Goal: Book appointment/travel/reservation

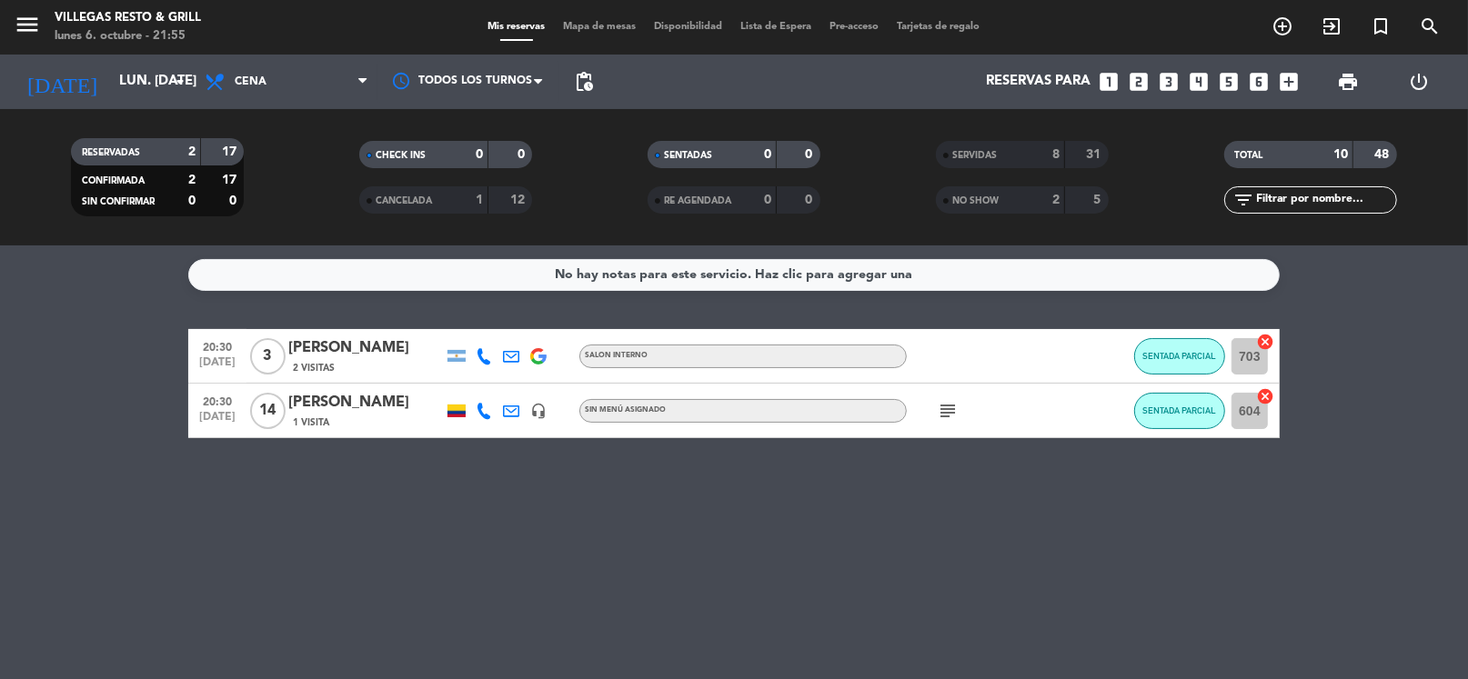
click at [1139, 80] on icon "looks_two" at bounding box center [1139, 82] width 24 height 24
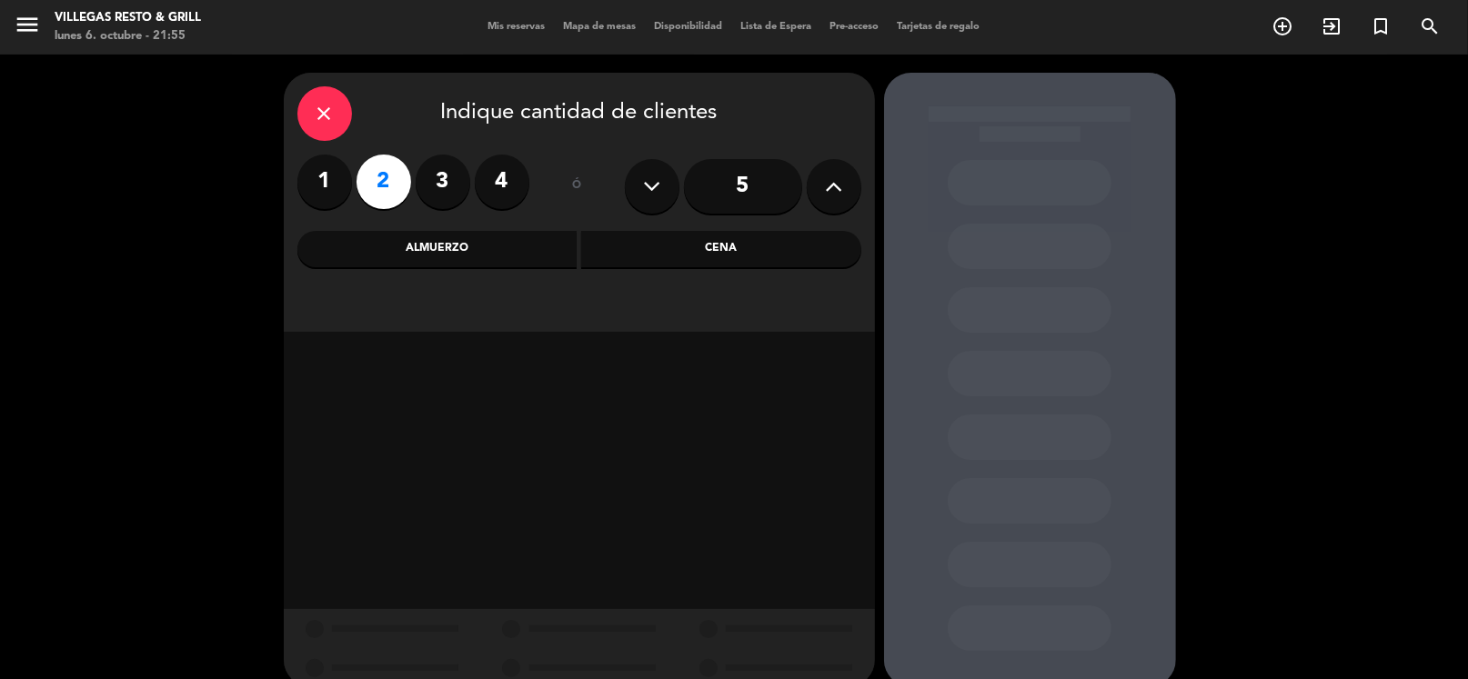
click at [523, 246] on div "Almuerzo" at bounding box center [437, 249] width 280 height 36
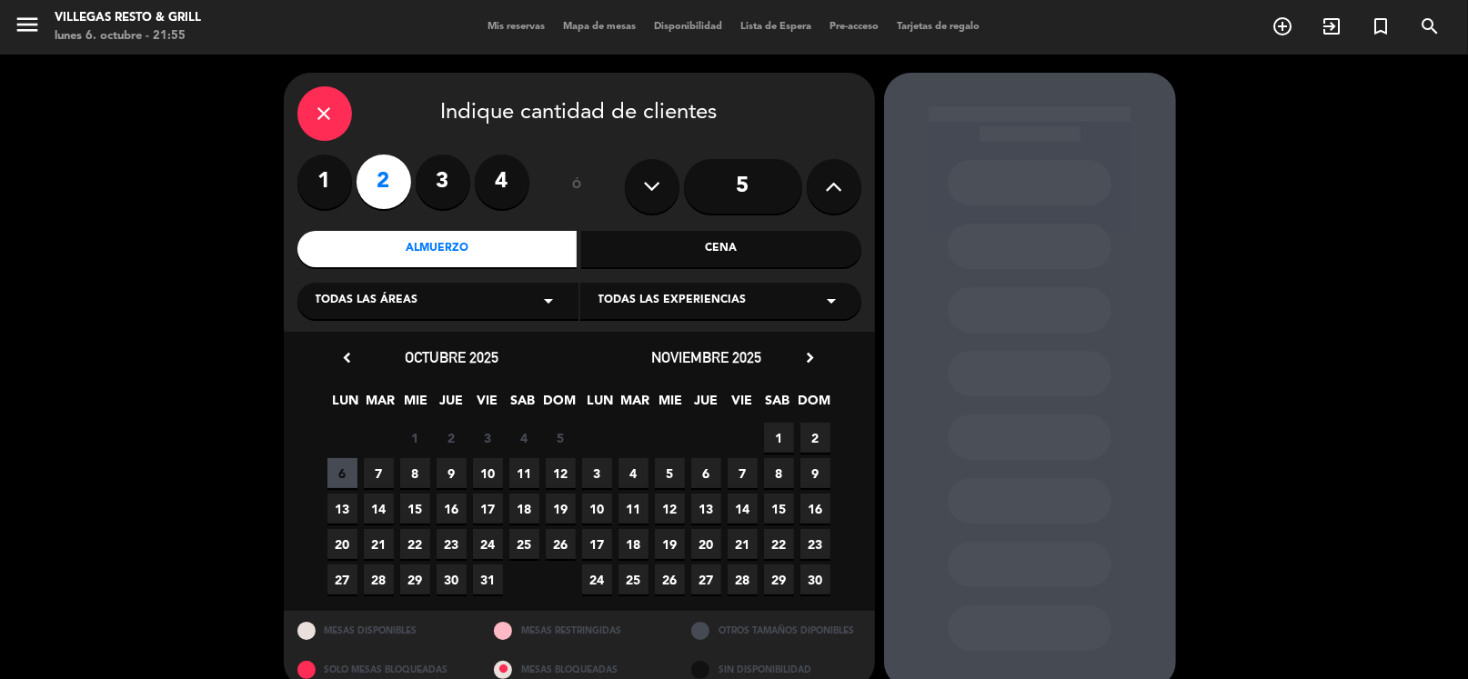
click at [496, 472] on span "10" at bounding box center [488, 473] width 30 height 30
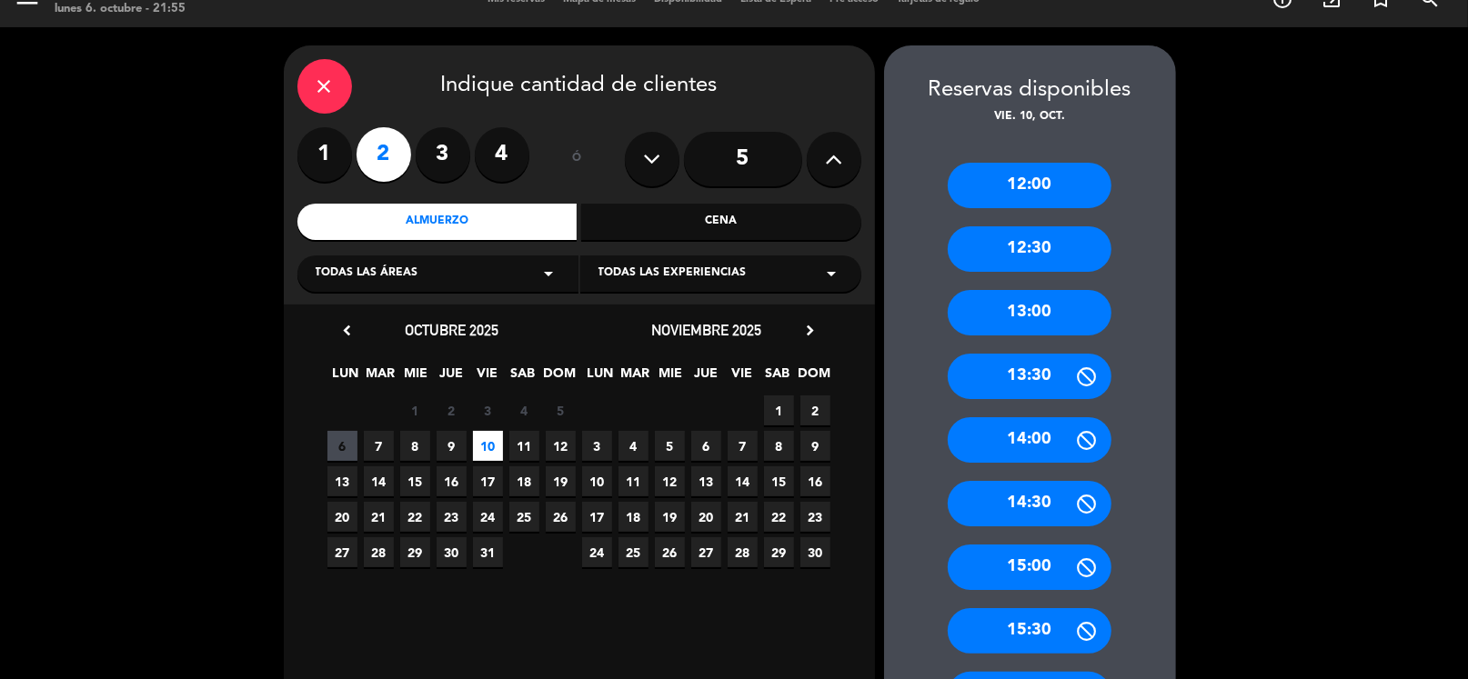
click at [1031, 441] on div "14:00" at bounding box center [1030, 439] width 164 height 45
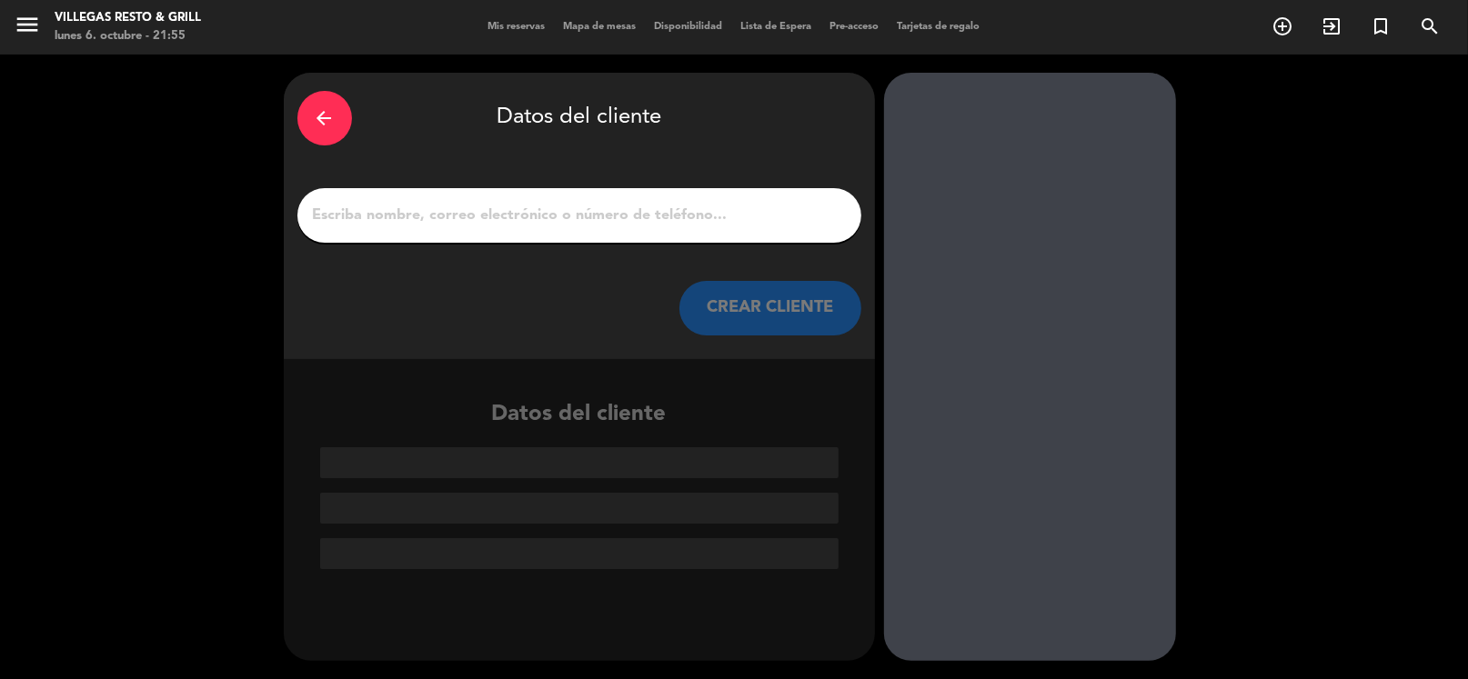
click at [559, 209] on input "1" at bounding box center [579, 215] width 537 height 25
click at [629, 207] on input "1" at bounding box center [579, 215] width 537 height 25
click at [598, 213] on input "1" at bounding box center [579, 215] width 537 height 25
paste input "Nazarena [PERSON_NAME]"
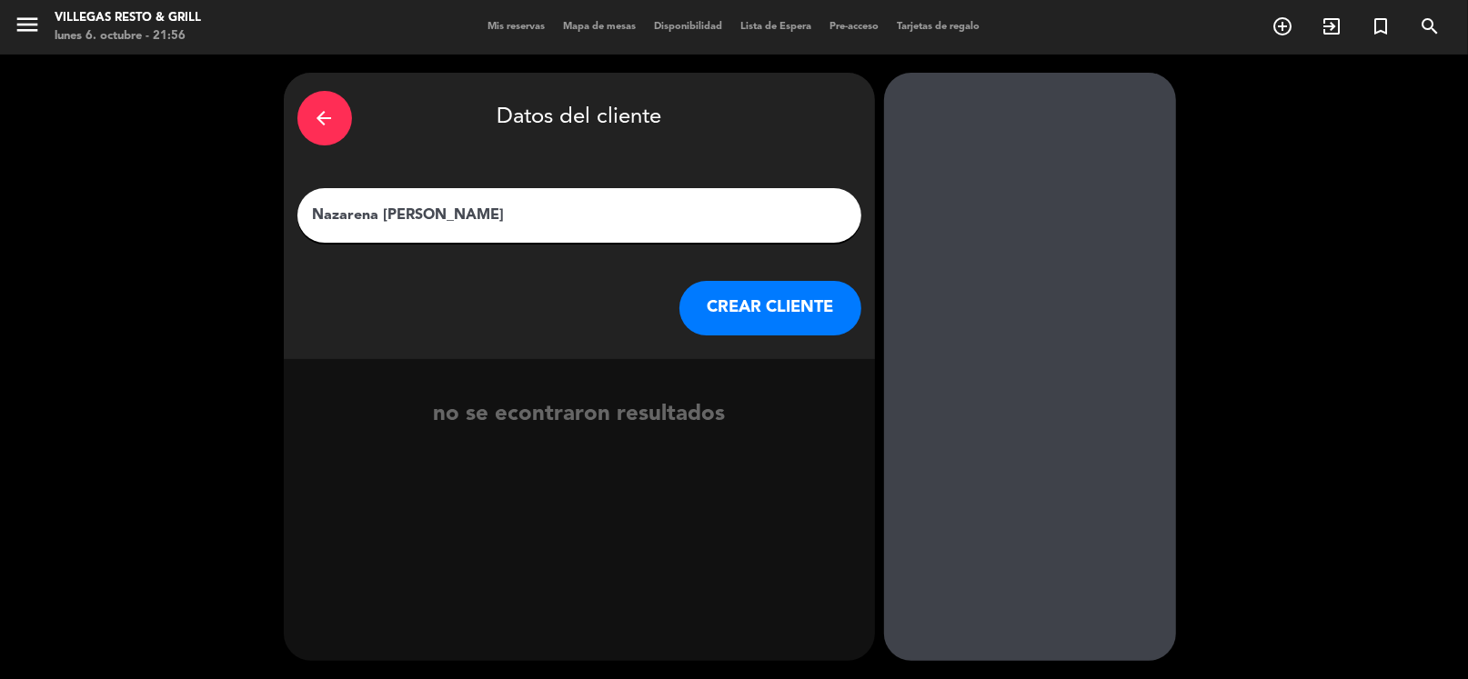
type input "Nazarena [PERSON_NAME]"
click at [750, 295] on button "CREAR CLIENTE" at bounding box center [770, 308] width 182 height 55
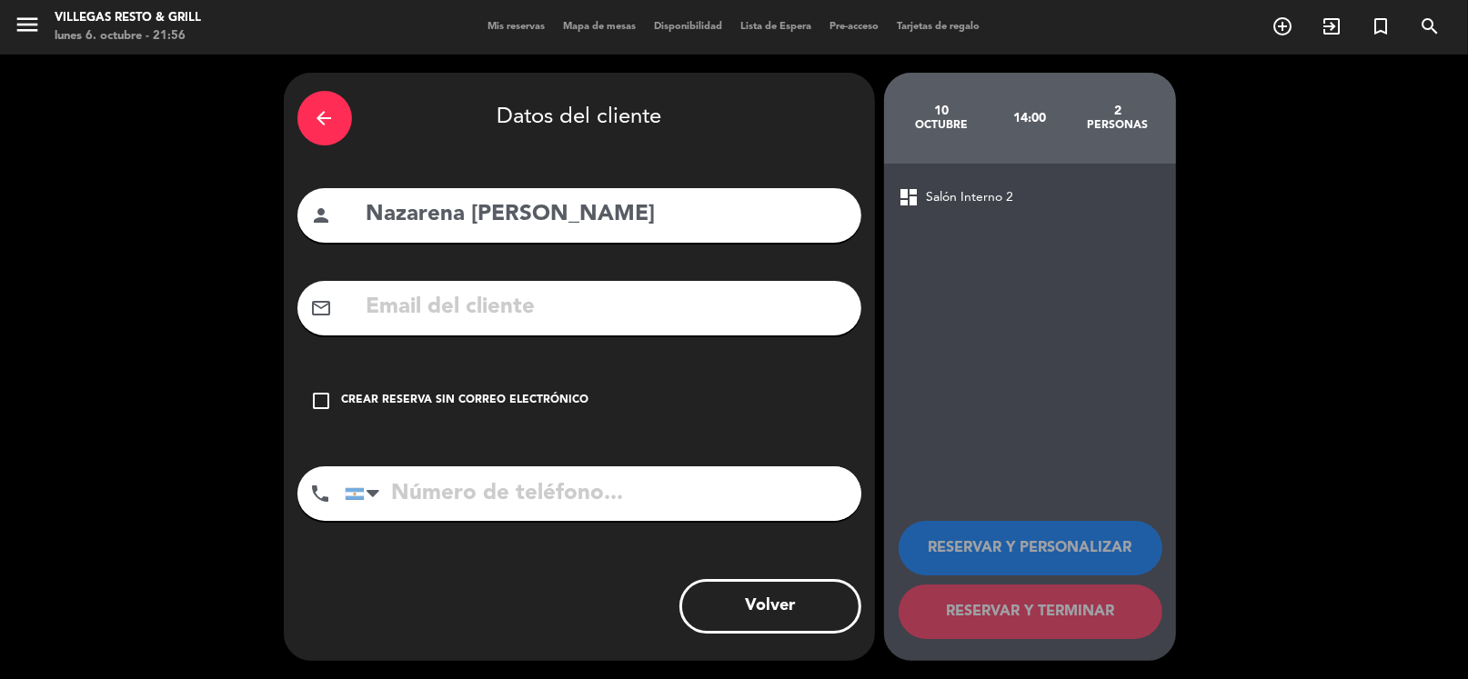
drag, startPoint x: 534, startPoint y: 306, endPoint x: 687, endPoint y: 138, distance: 226.6
click at [534, 302] on input "text" at bounding box center [606, 307] width 483 height 37
click at [463, 301] on input "text" at bounding box center [606, 307] width 483 height 37
paste input "[EMAIL_ADDRESS][DOMAIN_NAME]"
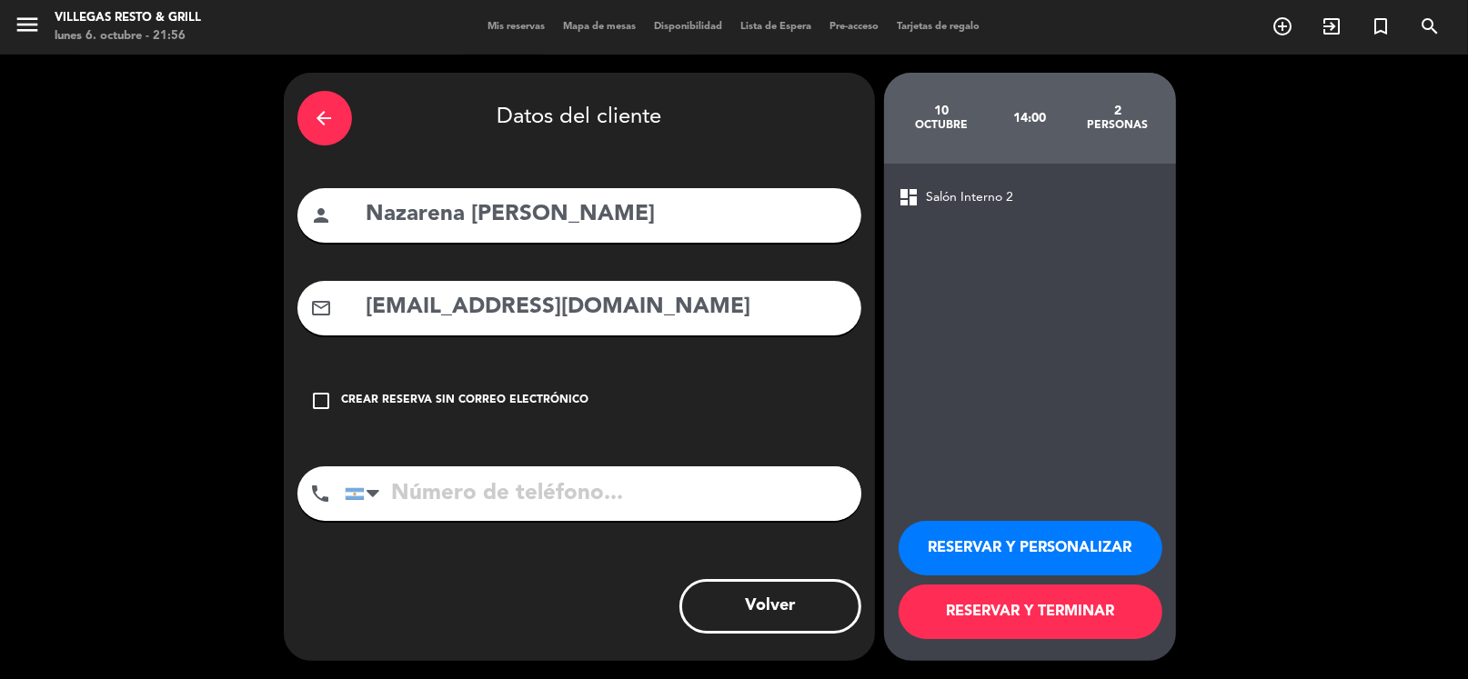
type input "[EMAIL_ADDRESS][DOMAIN_NAME]"
click at [426, 503] on input "tel" at bounding box center [603, 494] width 517 height 55
click at [505, 498] on input "tel" at bounding box center [603, 494] width 517 height 55
paste input "1138232077"
type input "1138232077"
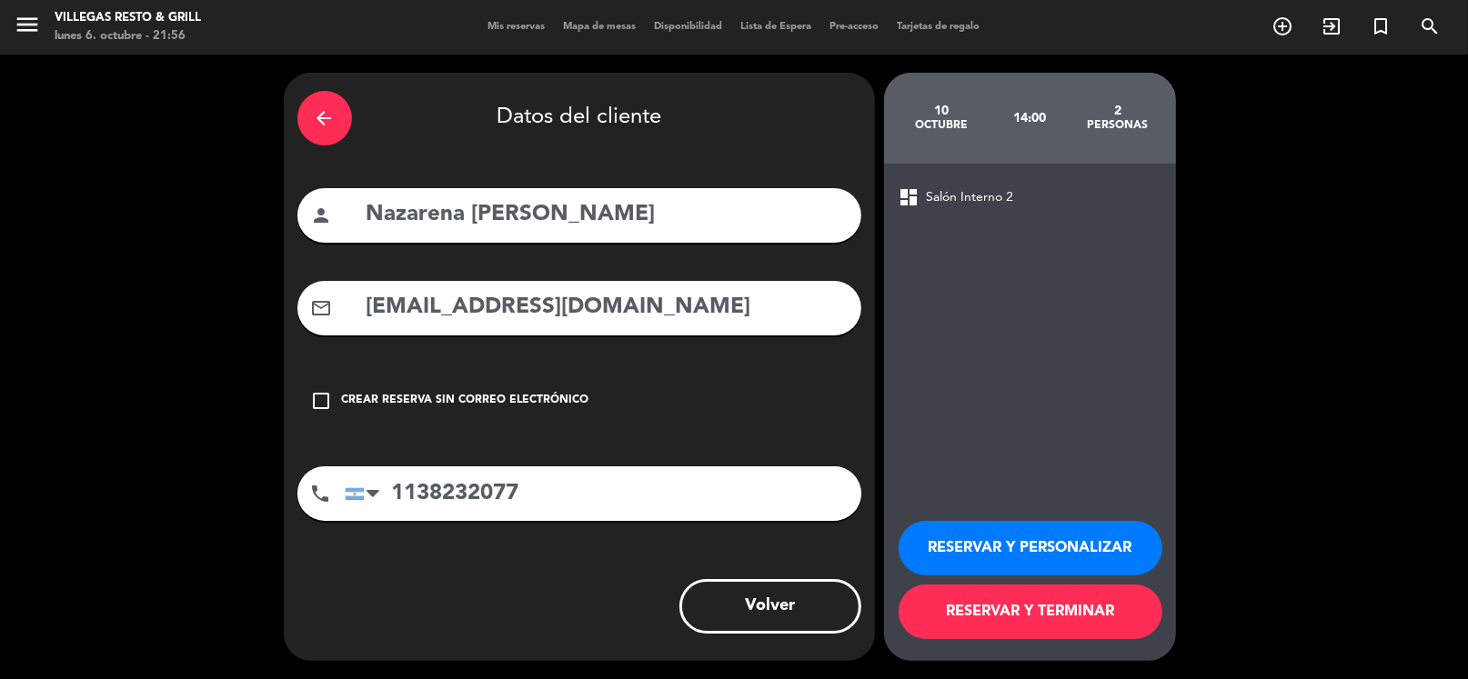
click at [1040, 532] on button "RESERVAR Y PERSONALIZAR" at bounding box center [1031, 548] width 264 height 55
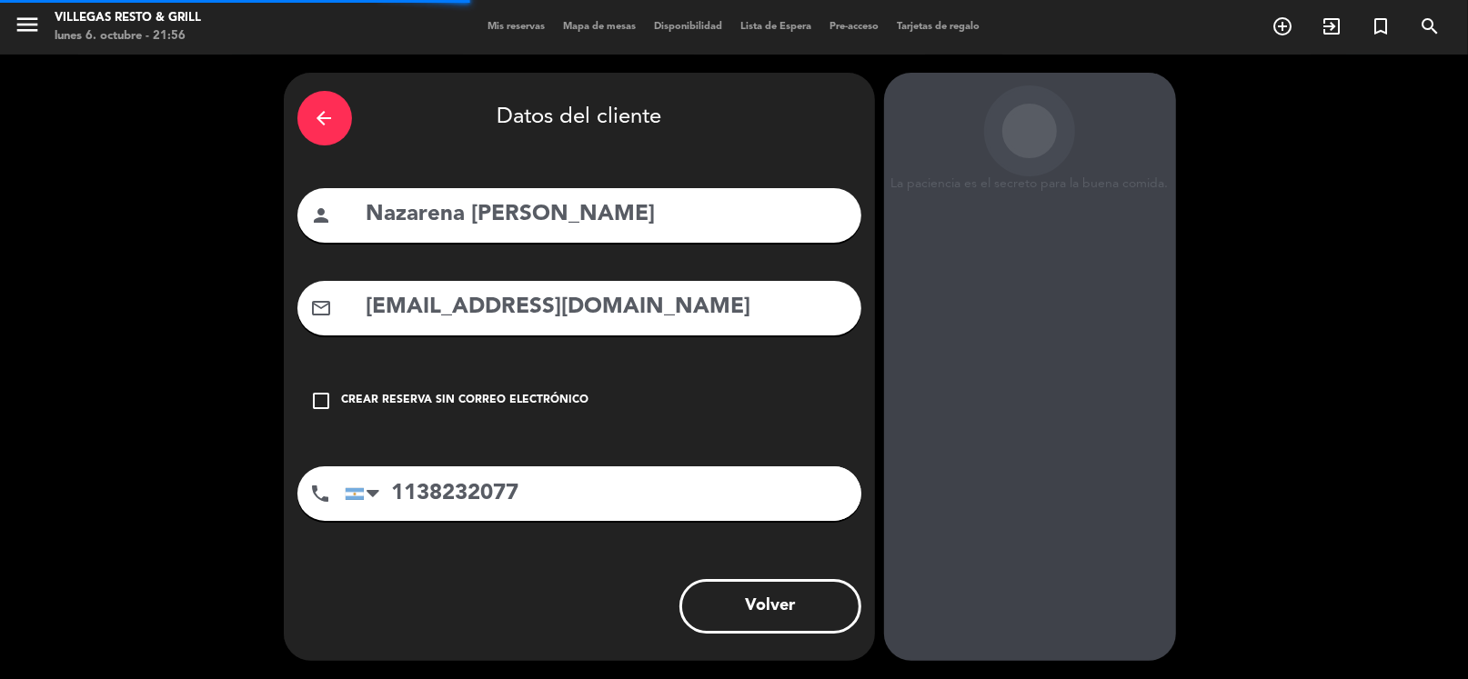
scroll to position [47, 0]
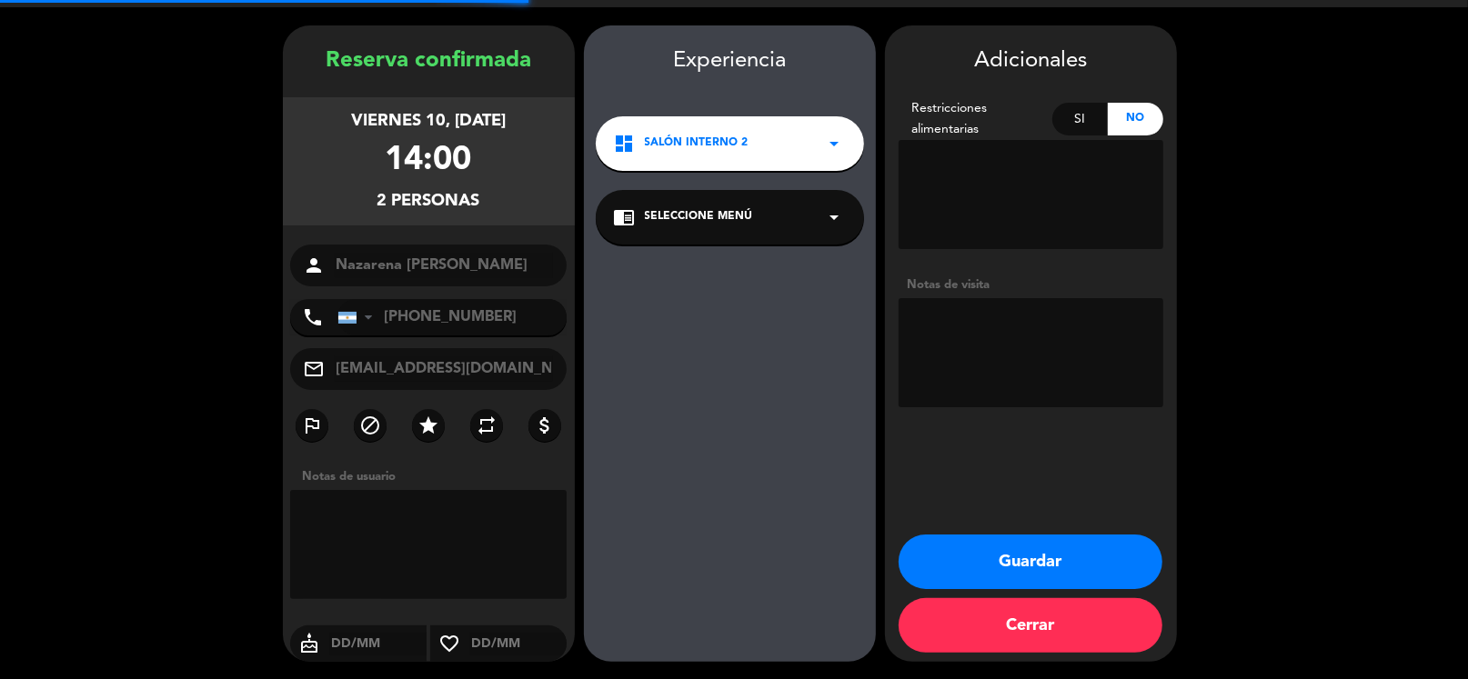
click at [987, 361] on textarea at bounding box center [1031, 352] width 265 height 109
type textarea "j"
paste textarea "#564747"
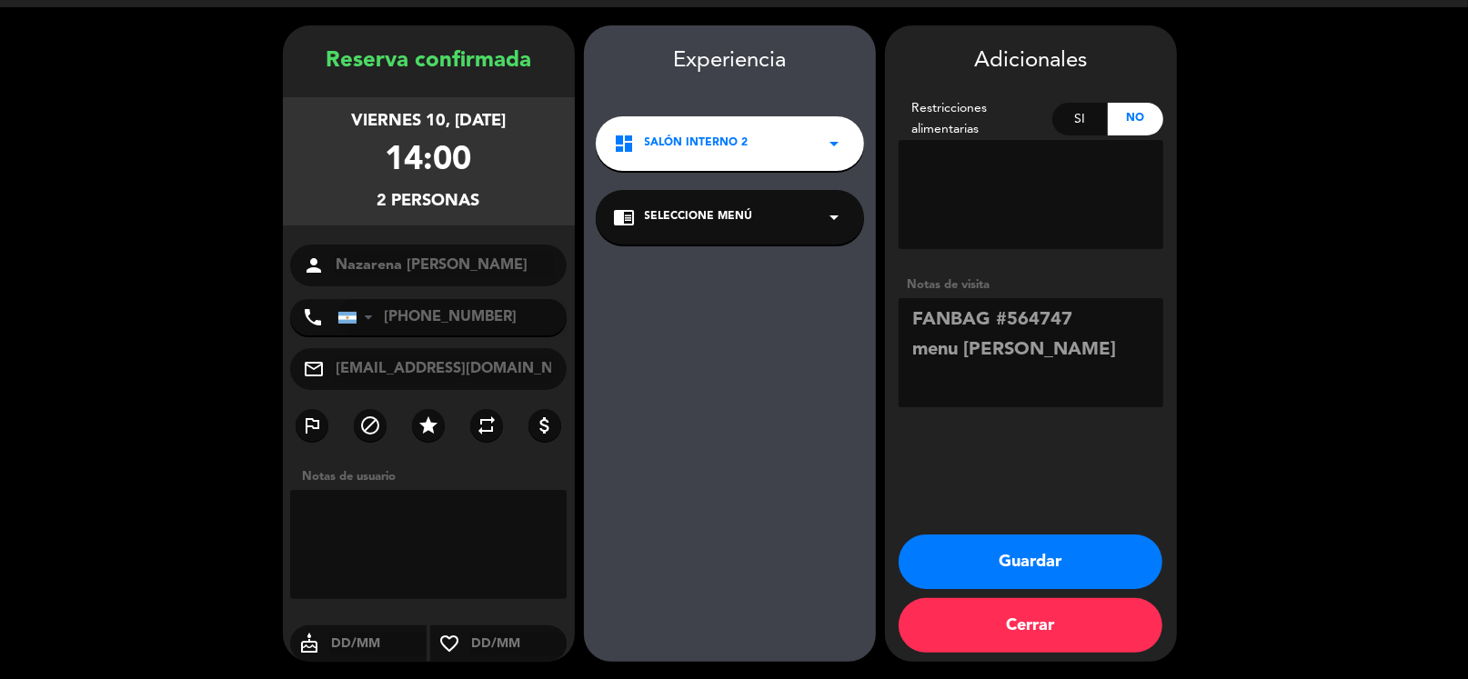
type textarea "FANBAG #564747 menu [PERSON_NAME]"
click at [1065, 570] on button "Guardar" at bounding box center [1031, 562] width 264 height 55
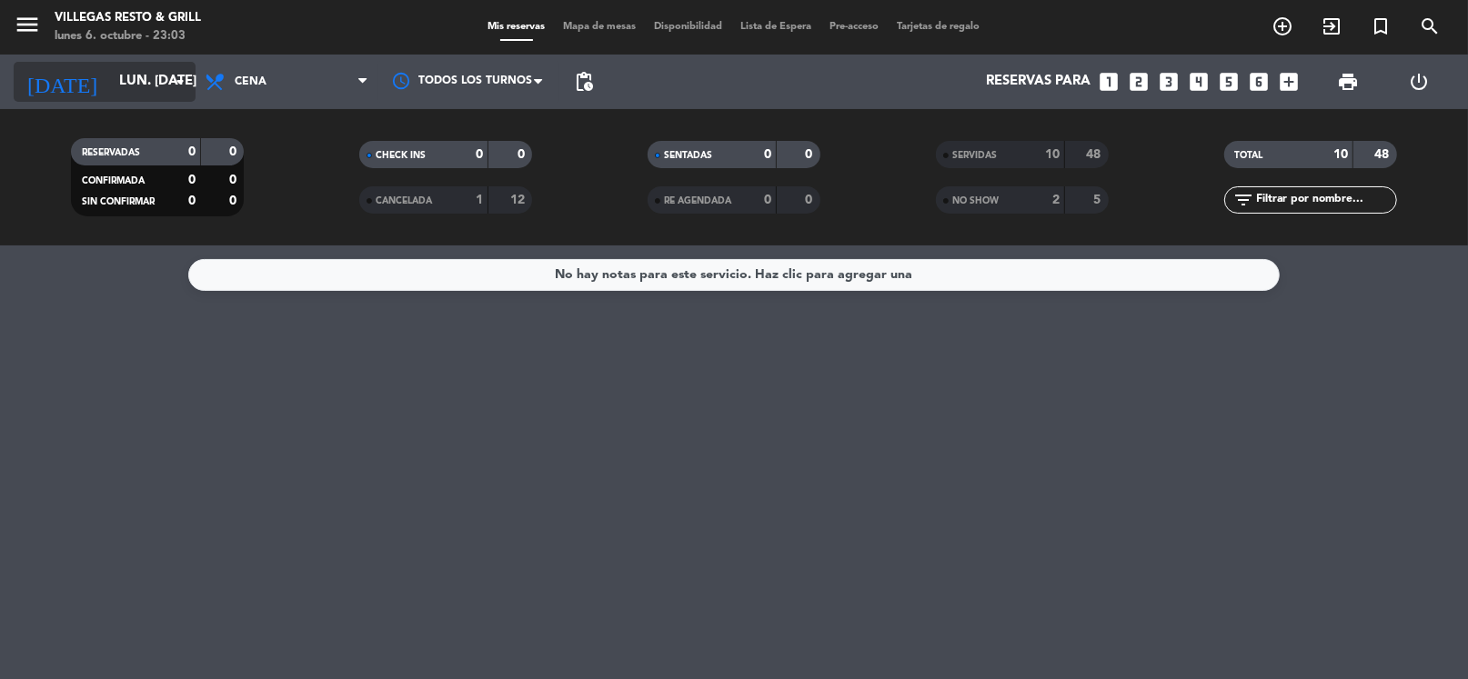
click at [133, 70] on input "lun. [DATE]" at bounding box center [198, 82] width 177 height 35
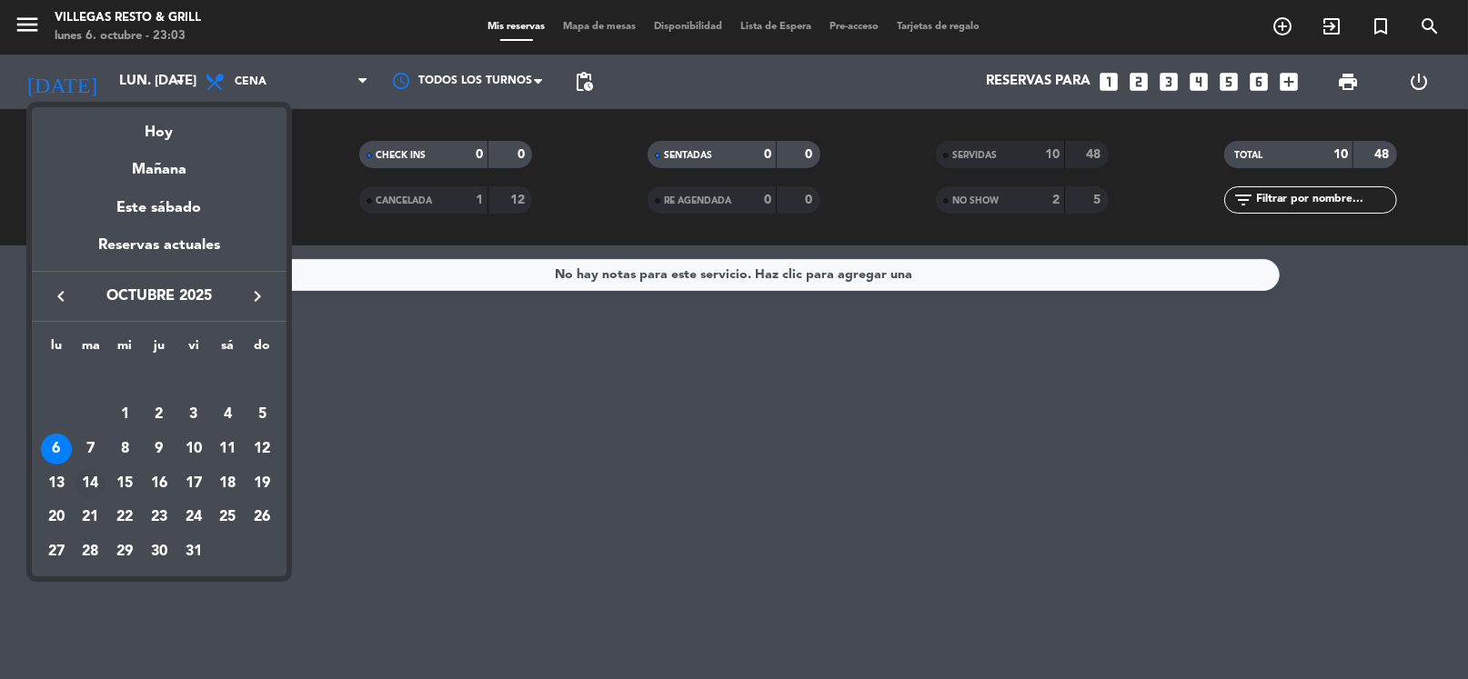
click at [94, 481] on div "14" at bounding box center [90, 483] width 31 height 31
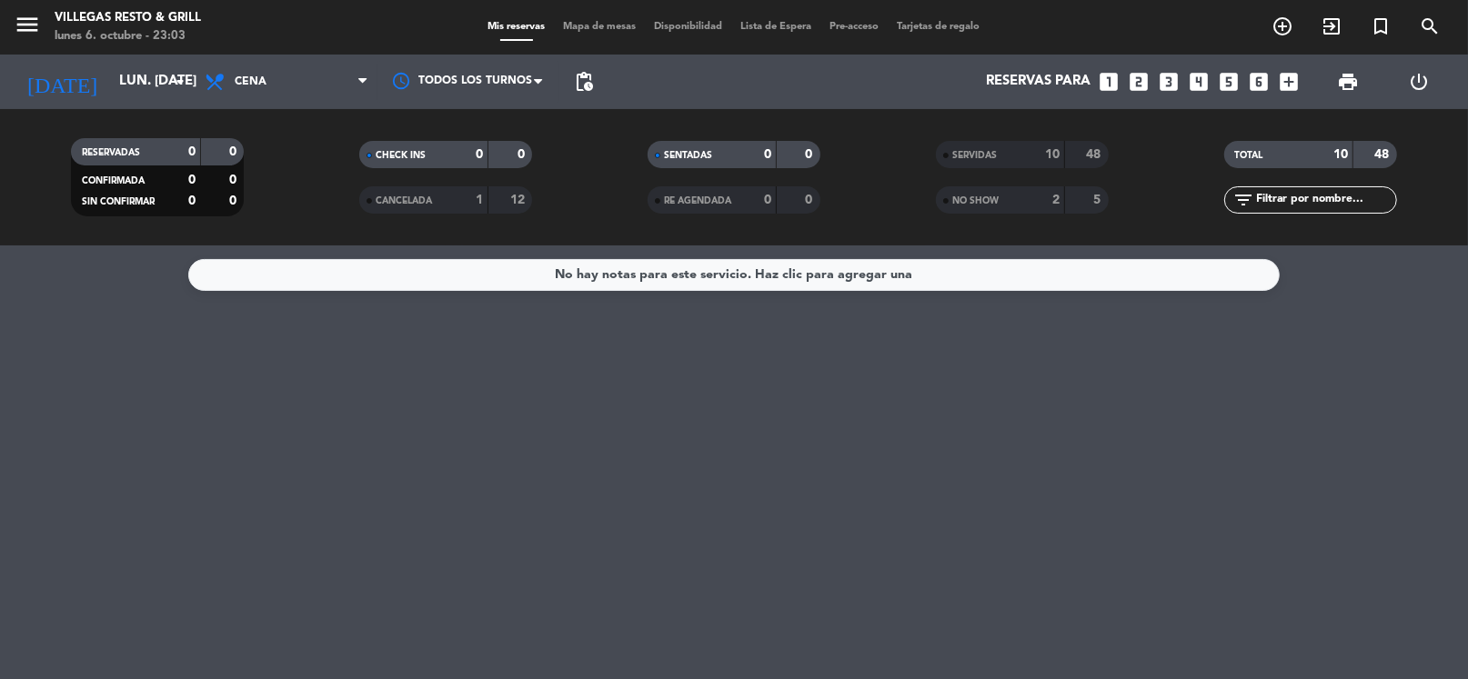
type input "[DATE] oct."
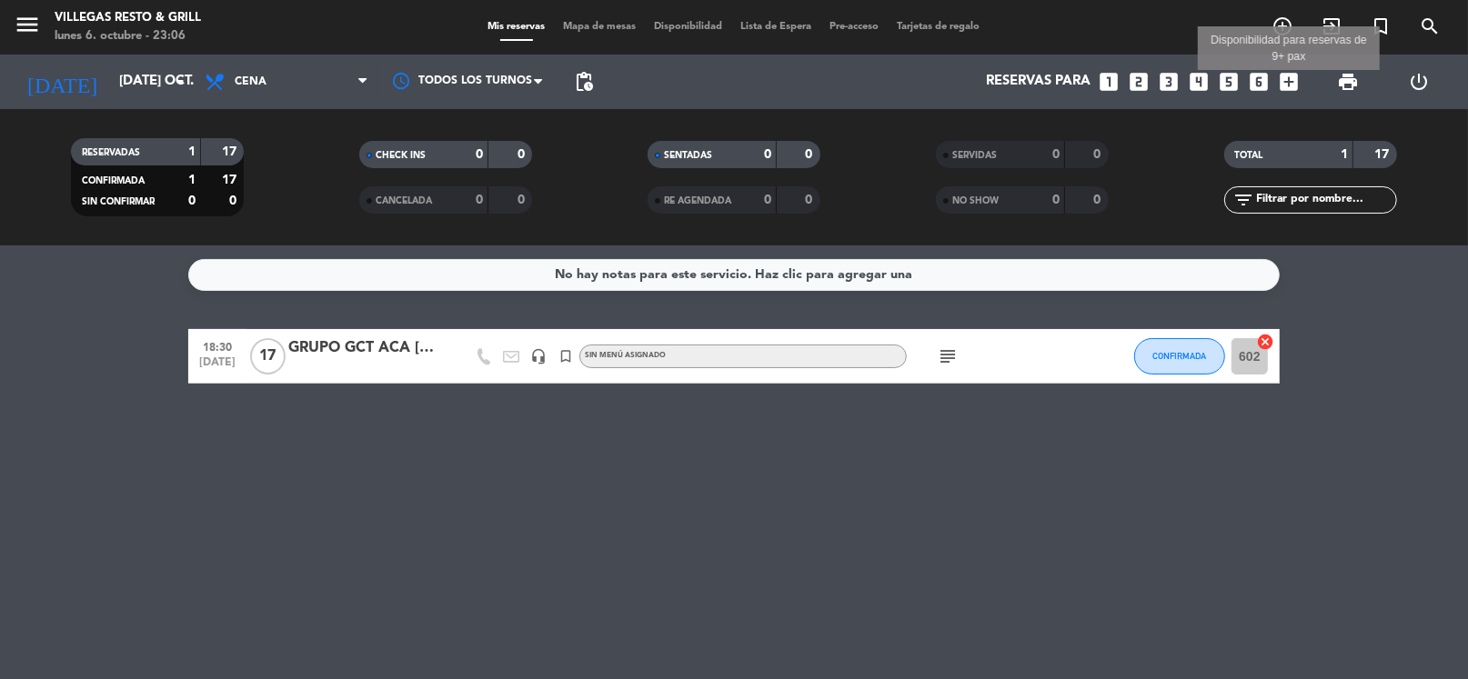
click at [1284, 81] on icon "add_box" at bounding box center [1289, 82] width 24 height 24
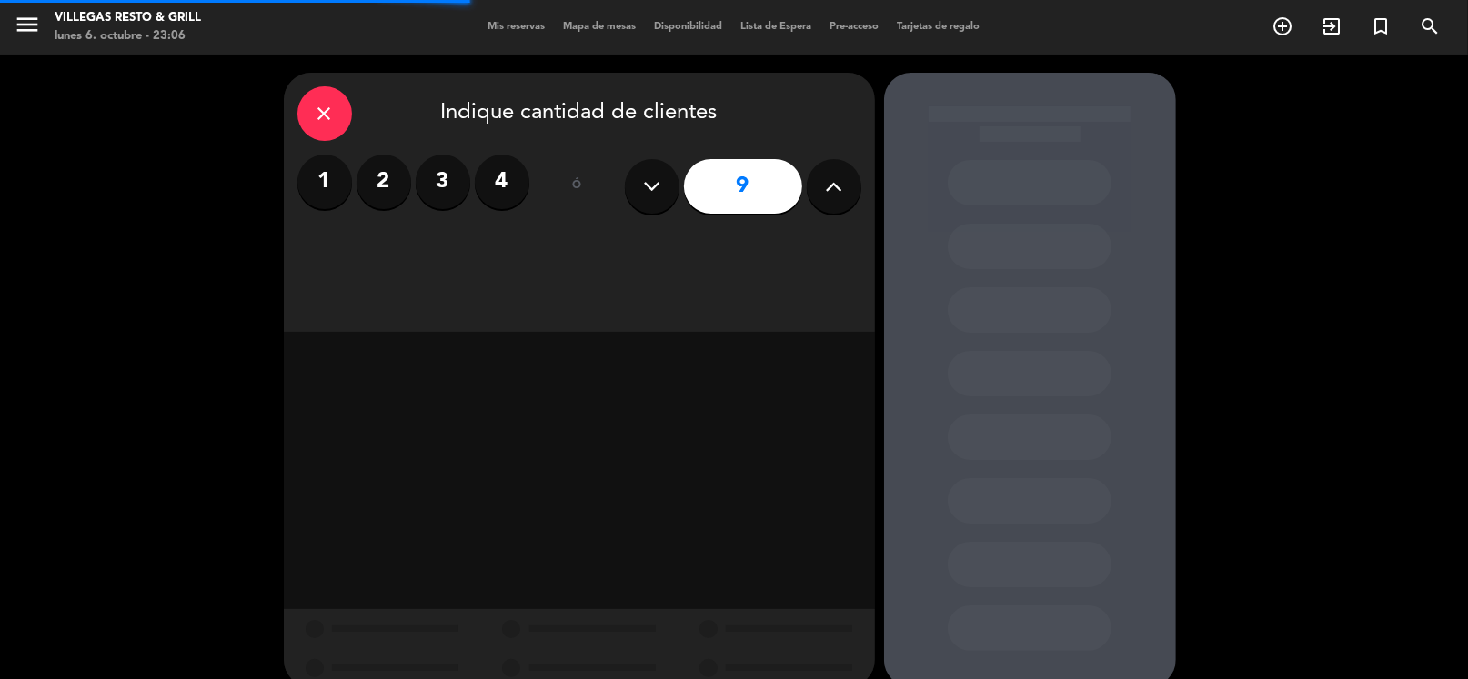
click at [644, 186] on icon at bounding box center [651, 186] width 17 height 27
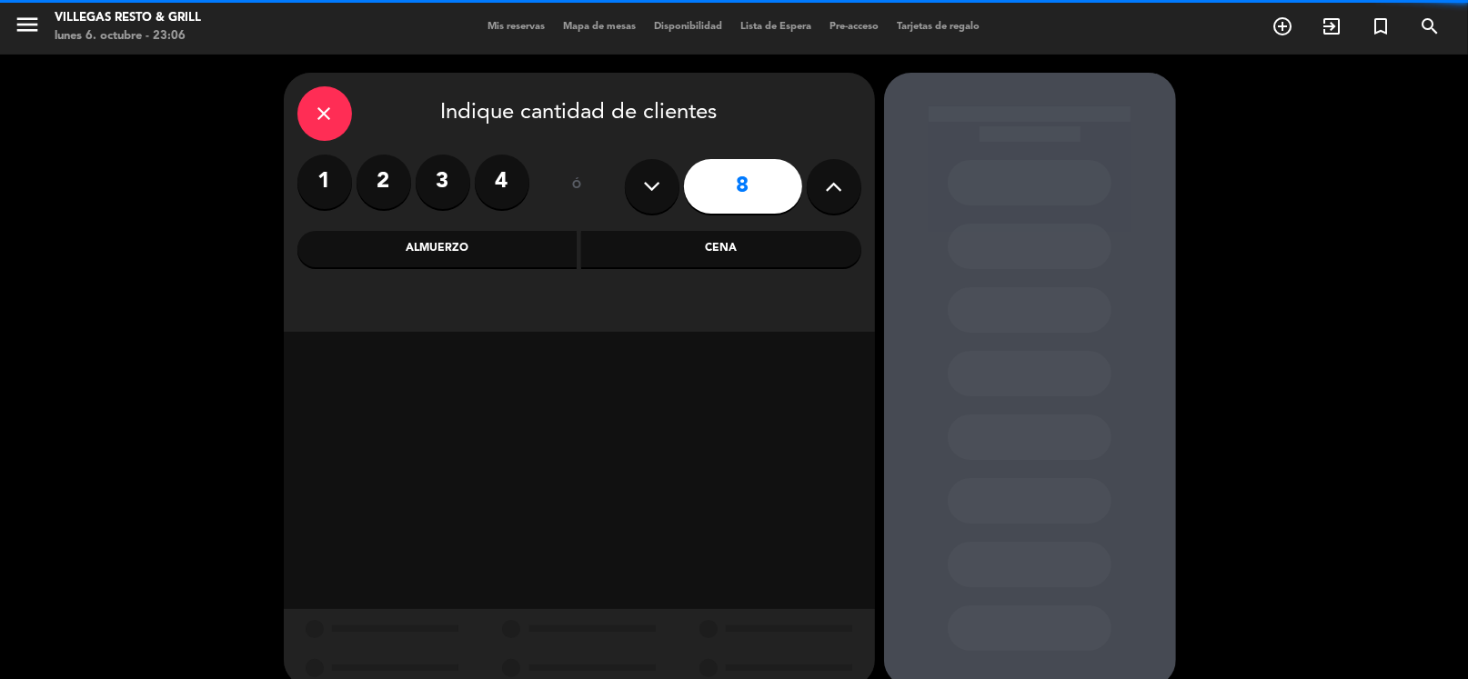
click at [643, 185] on icon at bounding box center [651, 186] width 17 height 27
type input "7"
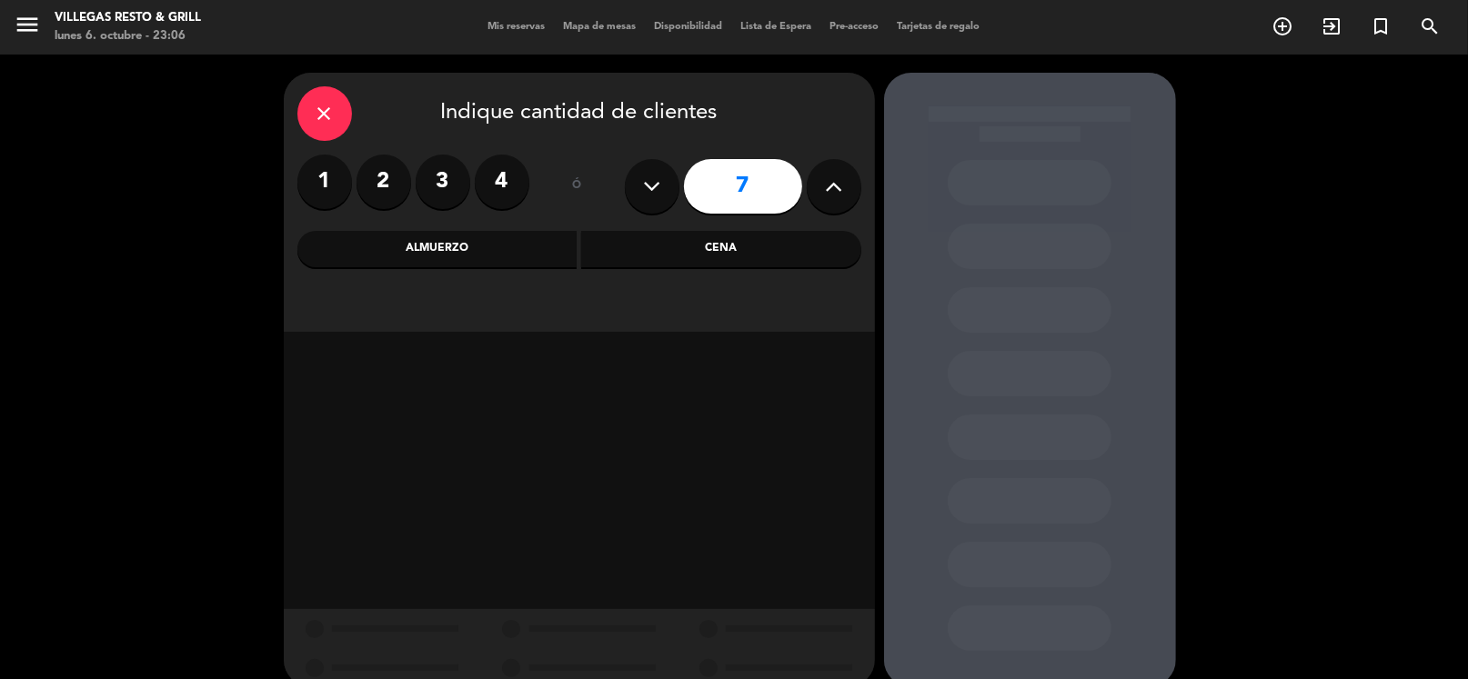
click at [716, 245] on div "Cena" at bounding box center [721, 249] width 280 height 36
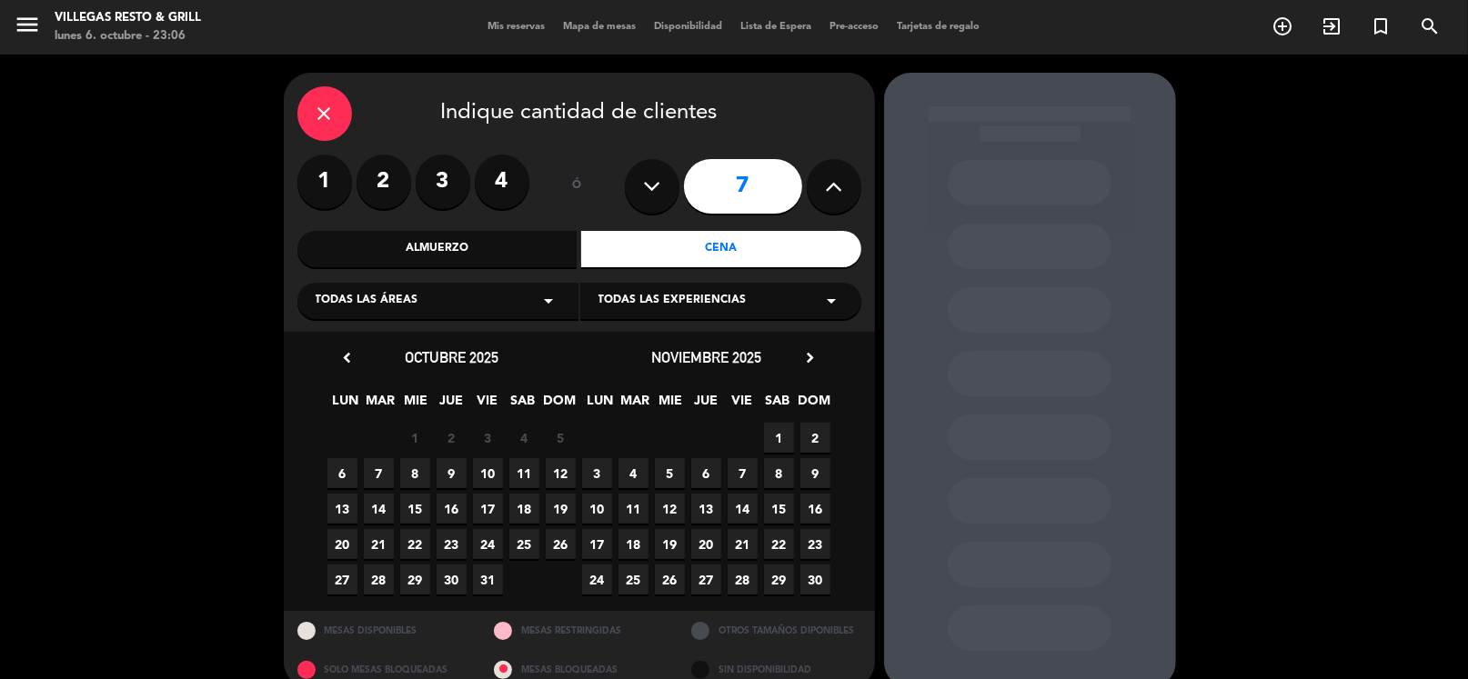
click at [377, 503] on span "14" at bounding box center [379, 509] width 30 height 30
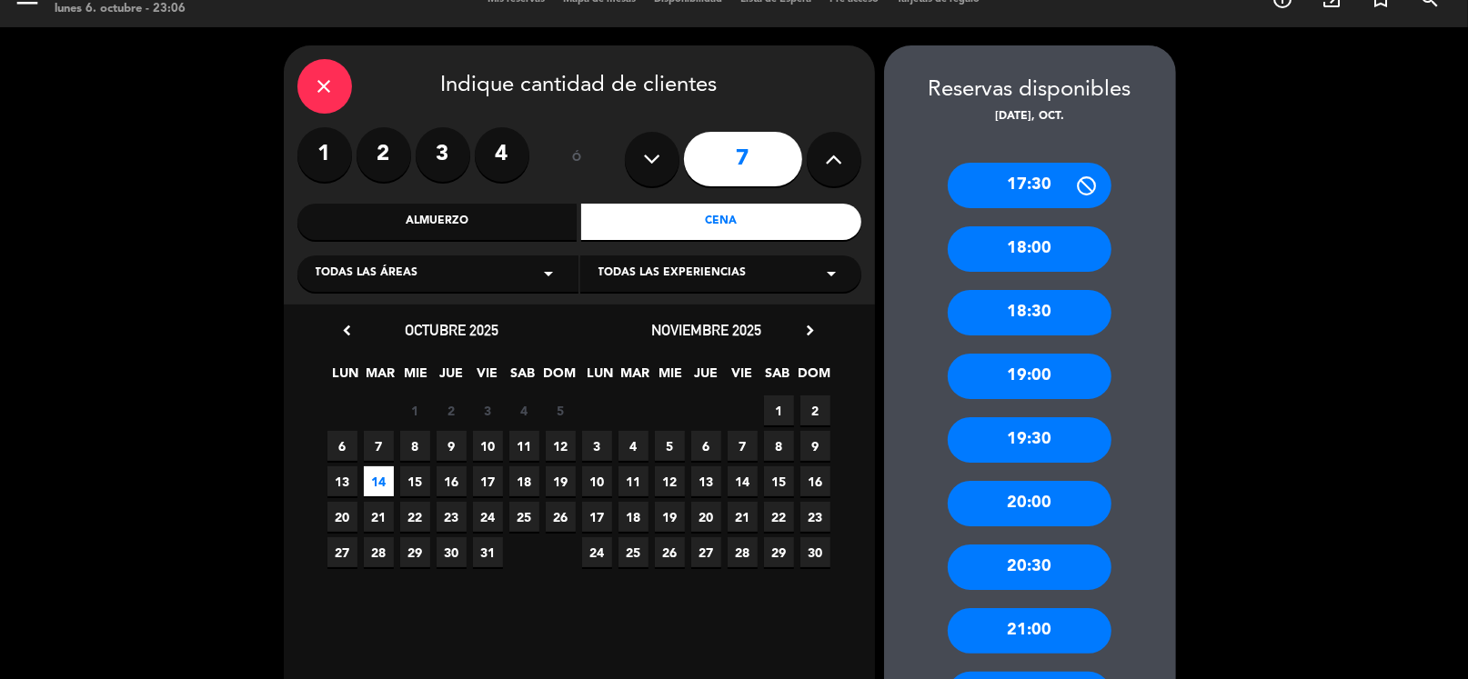
click at [1031, 496] on div "20:00" at bounding box center [1030, 503] width 164 height 45
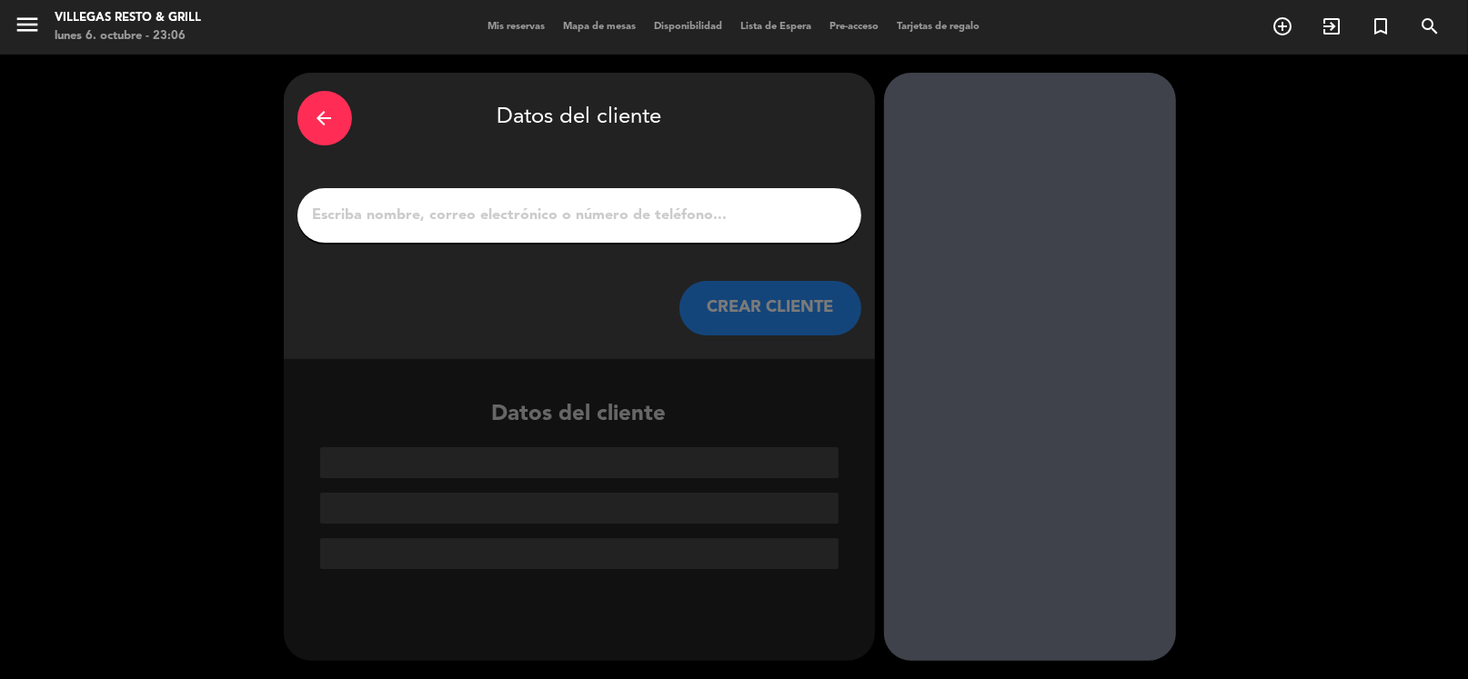
scroll to position [0, 0]
click at [586, 212] on input "1" at bounding box center [579, 215] width 537 height 25
paste input "[PERSON_NAME]"
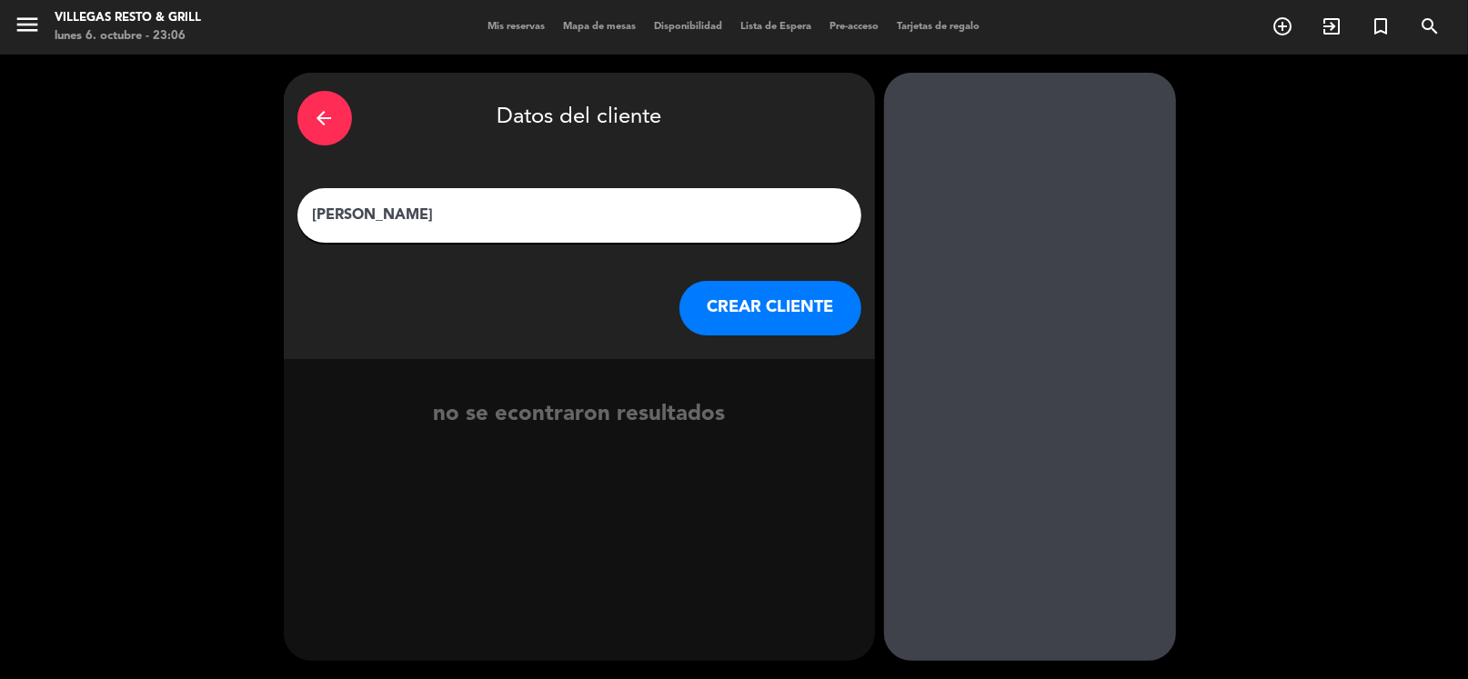
type input "[PERSON_NAME]"
click at [774, 306] on button "CREAR CLIENTE" at bounding box center [770, 308] width 182 height 55
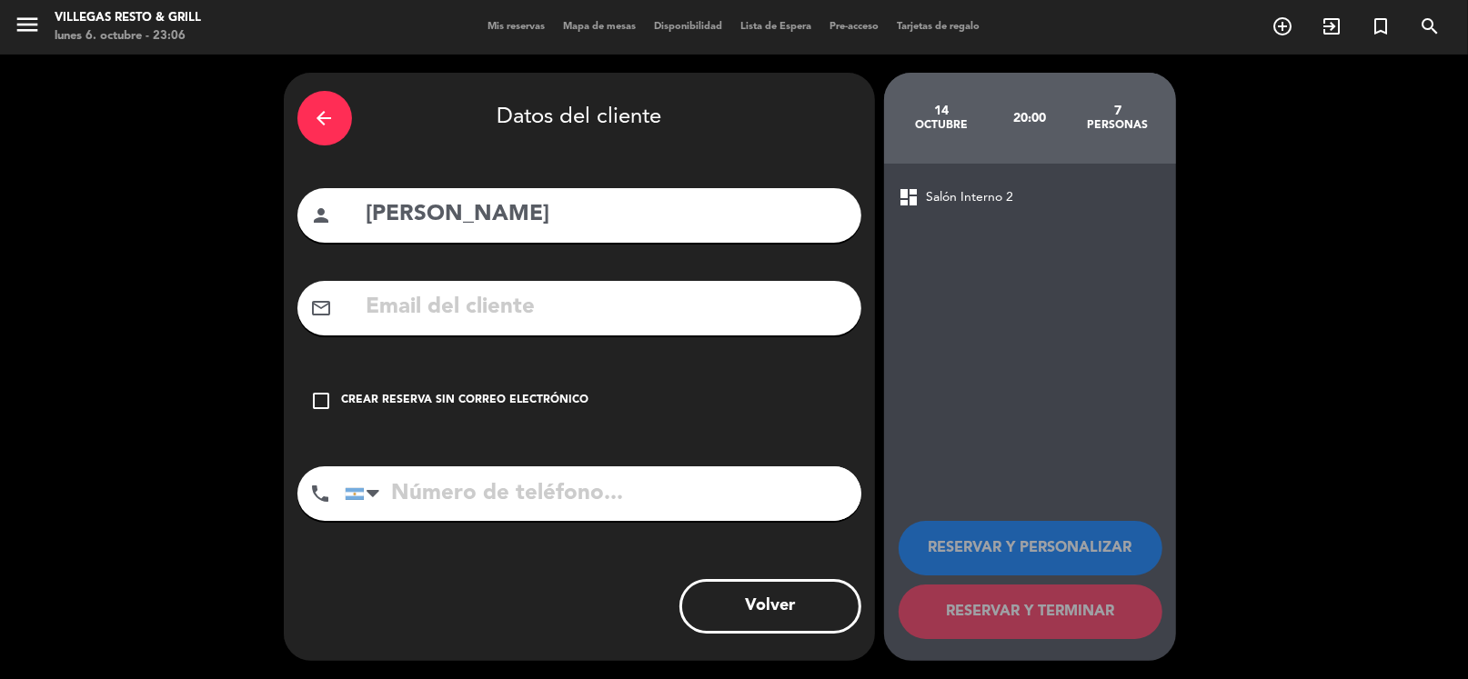
click at [512, 307] on input "text" at bounding box center [606, 307] width 483 height 37
click at [501, 501] on input "tel" at bounding box center [603, 494] width 517 height 55
paste input "[PHONE_NUMBER]"
type input "[PHONE_NUMBER]"
click at [494, 278] on div "arrow_back Datos del cliente person [PERSON_NAME] mail_outline check_box_outlin…" at bounding box center [579, 367] width 591 height 588
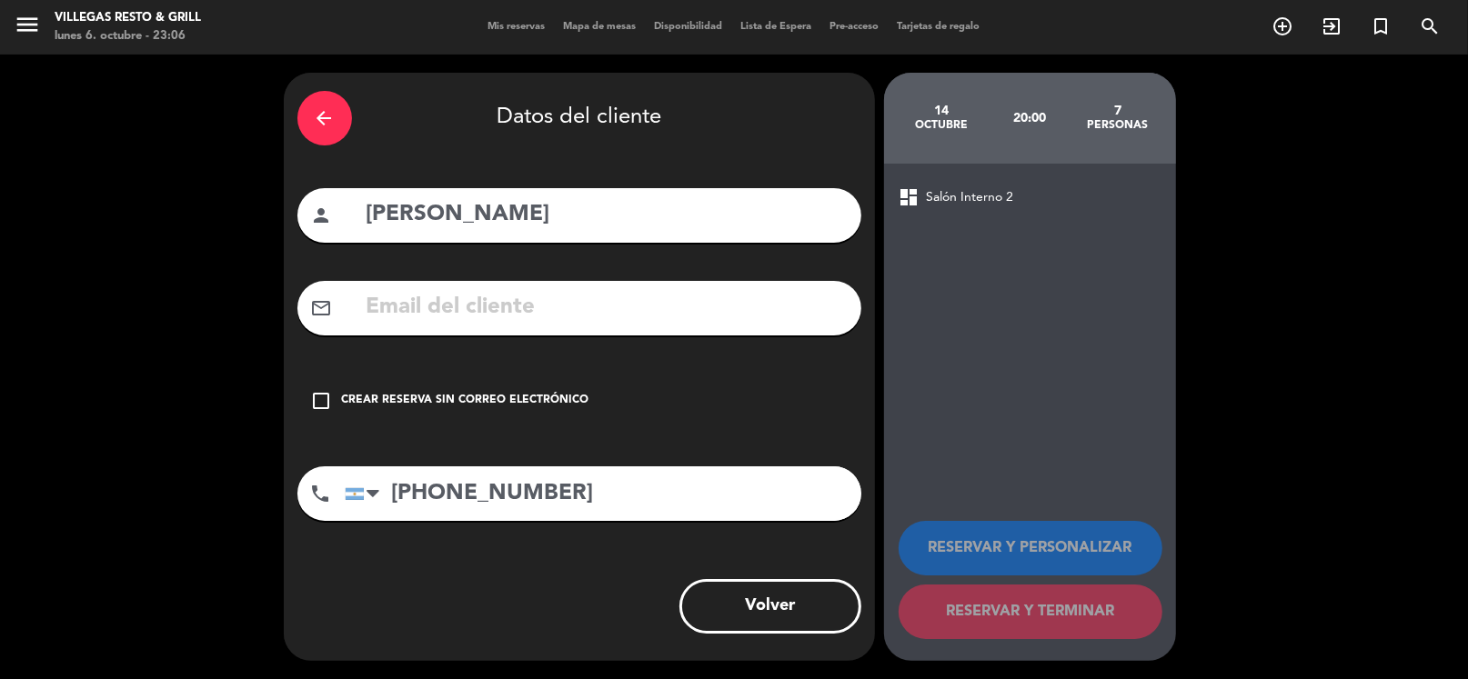
click at [494, 296] on input "text" at bounding box center [606, 307] width 483 height 37
click at [514, 307] on input "text" at bounding box center [606, 307] width 483 height 37
paste input "[EMAIL_ADDRESS][DOMAIN_NAME]"
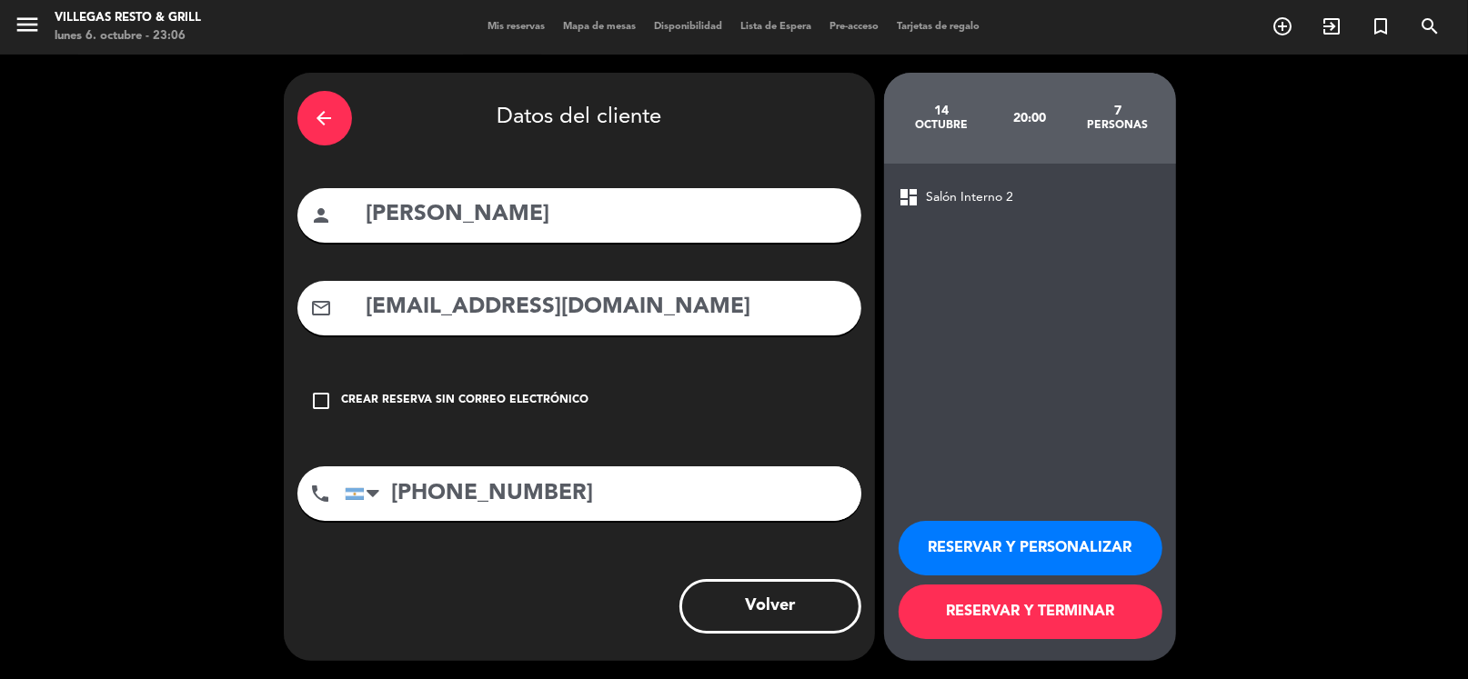
type input "[EMAIL_ADDRESS][DOMAIN_NAME]"
click at [974, 557] on button "RESERVAR Y PERSONALIZAR" at bounding box center [1031, 548] width 264 height 55
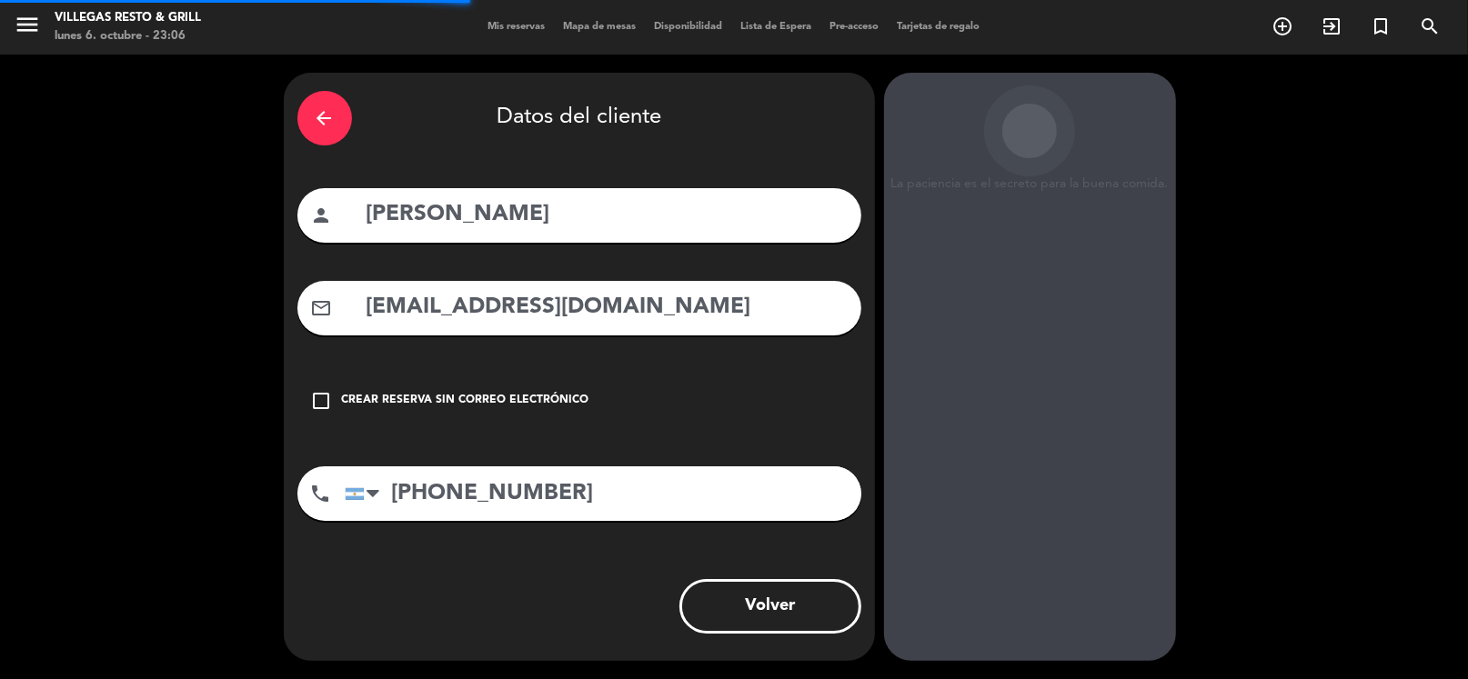
scroll to position [47, 0]
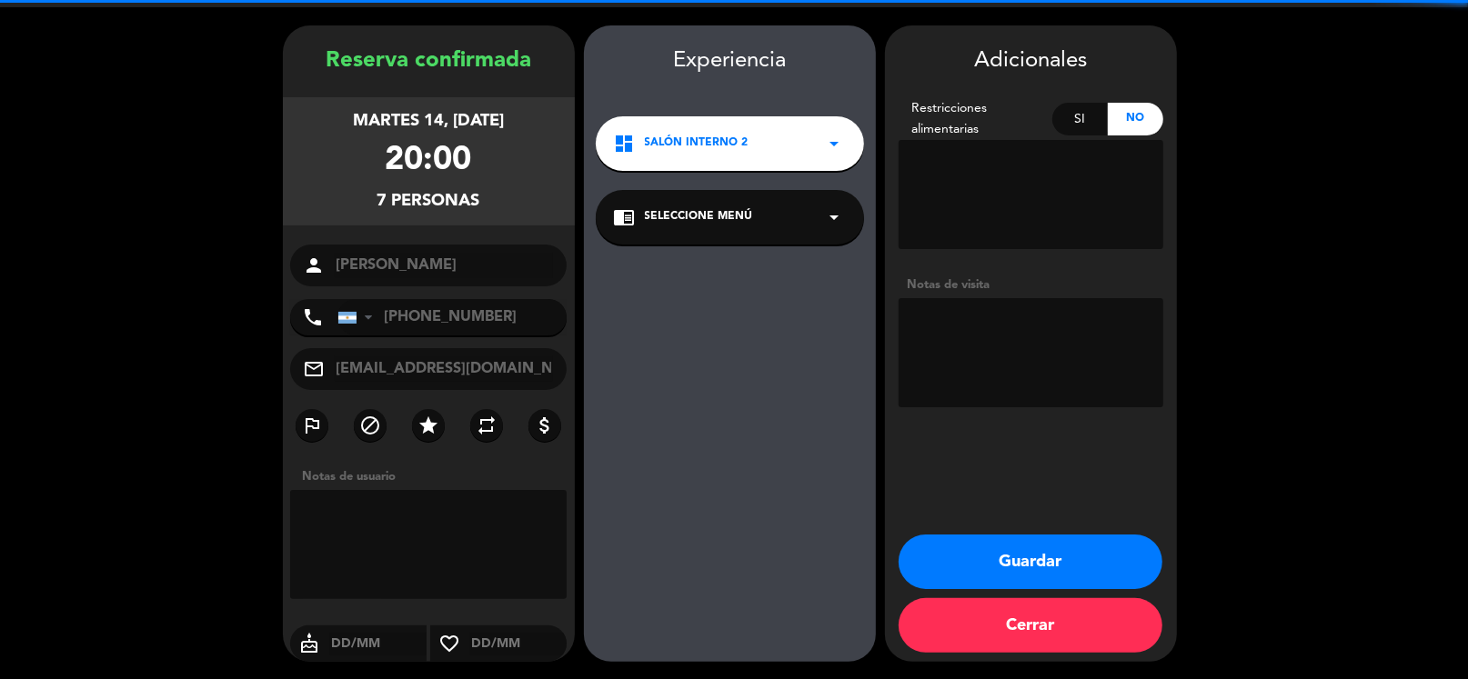
click at [980, 382] on textarea at bounding box center [1031, 352] width 265 height 109
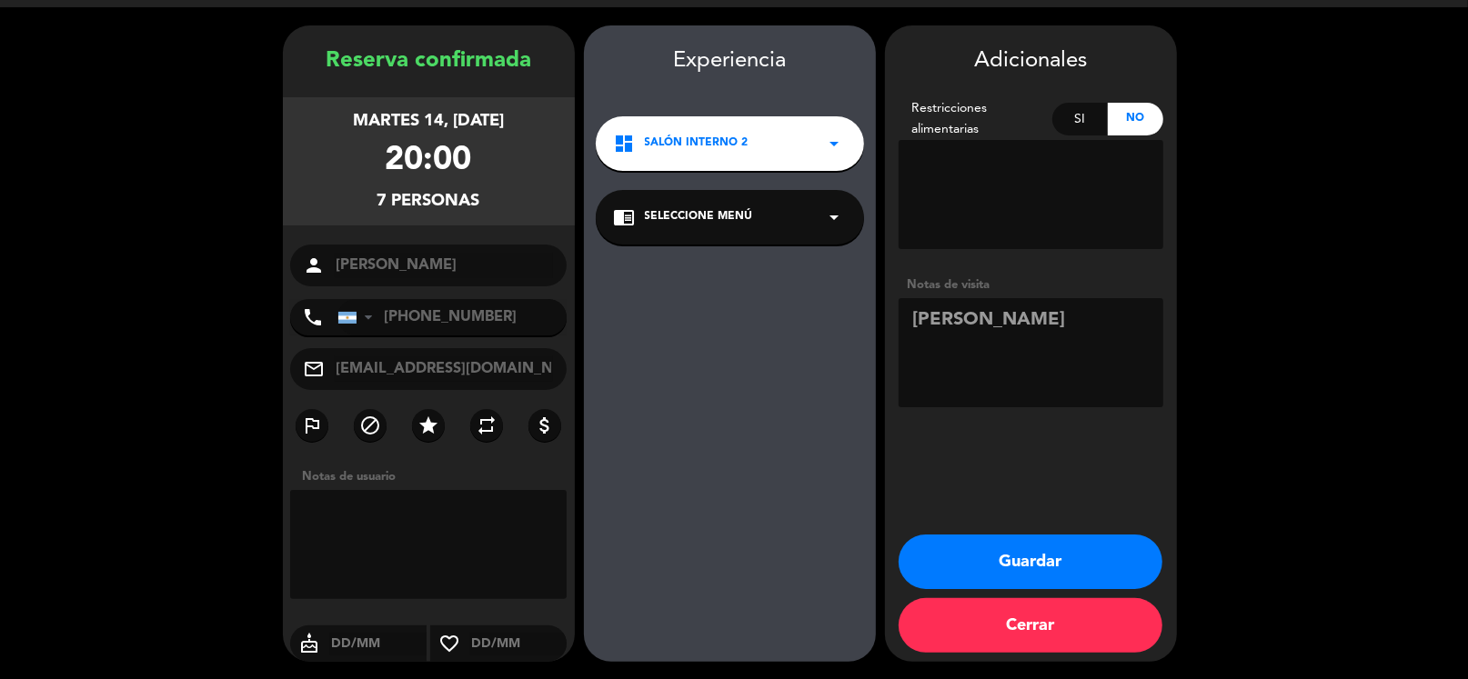
scroll to position [0, 0]
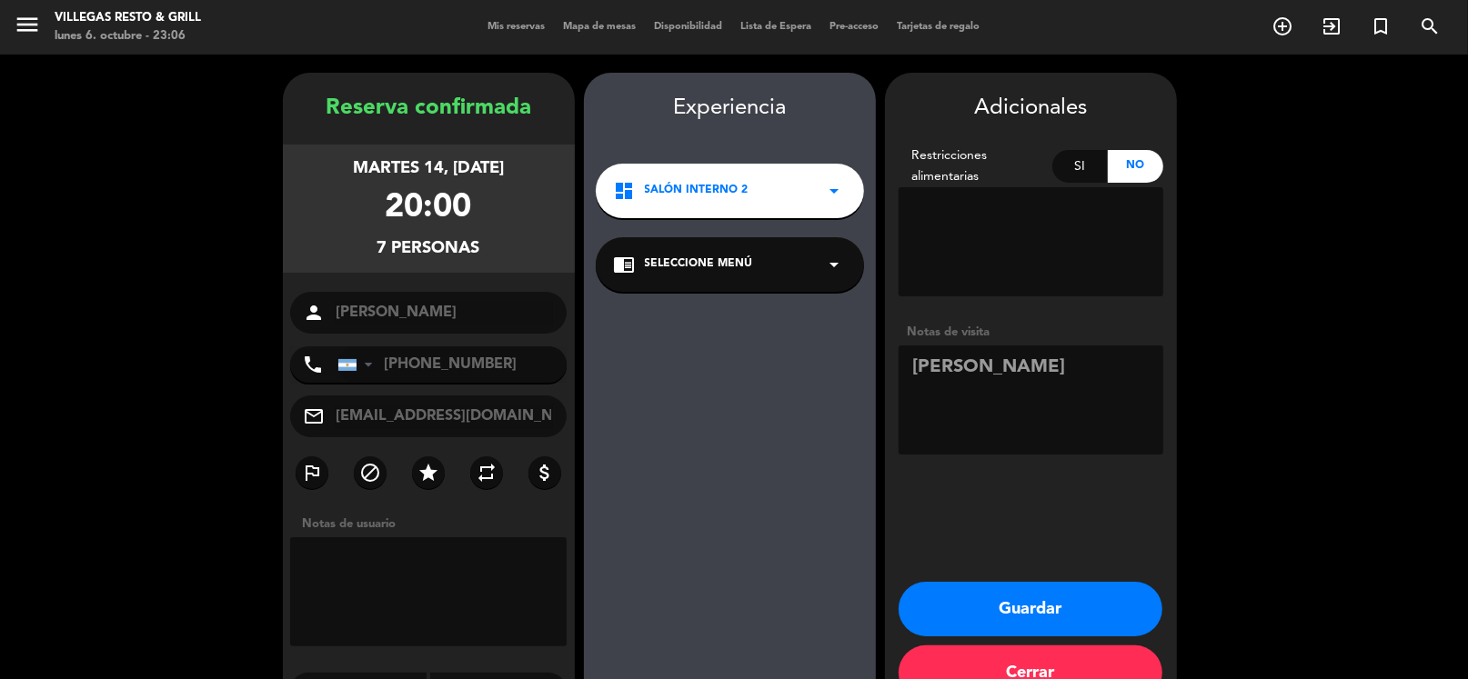
type textarea "[PERSON_NAME]"
click at [1104, 595] on button "Guardar" at bounding box center [1031, 609] width 264 height 55
